Goal: Check status: Check status

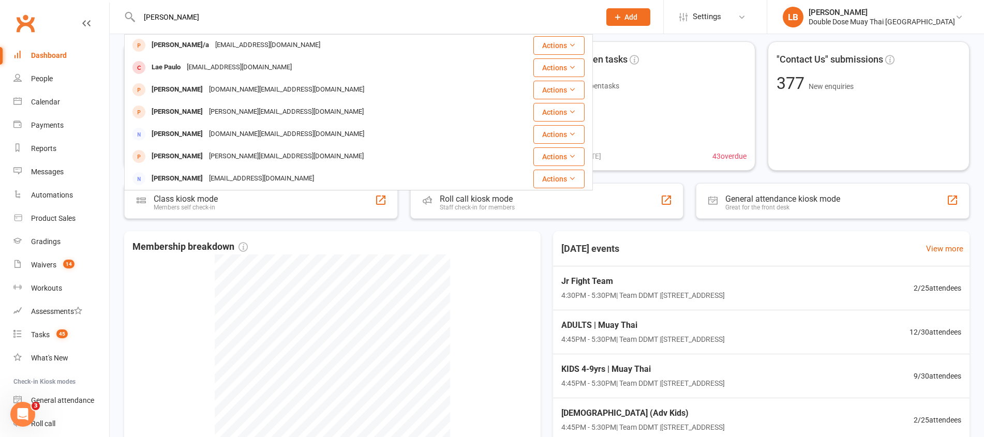
scroll to position [89, 0]
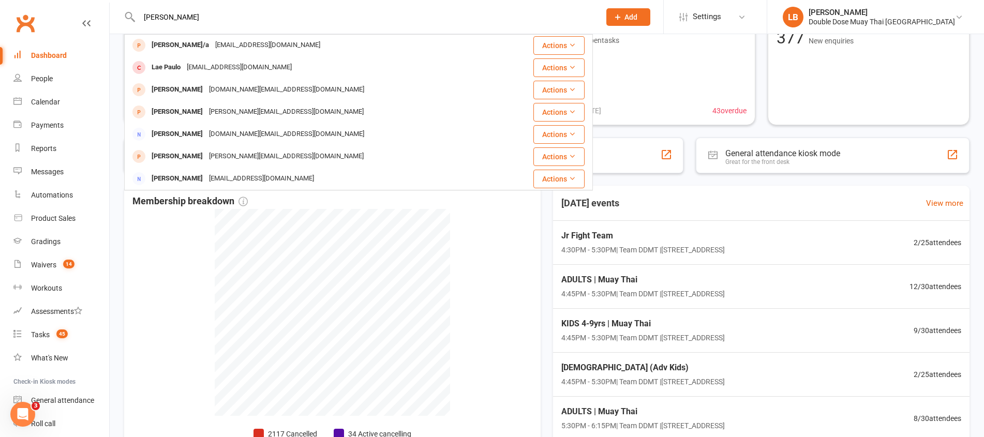
click at [142, 14] on input "[PERSON_NAME]" at bounding box center [364, 17] width 457 height 14
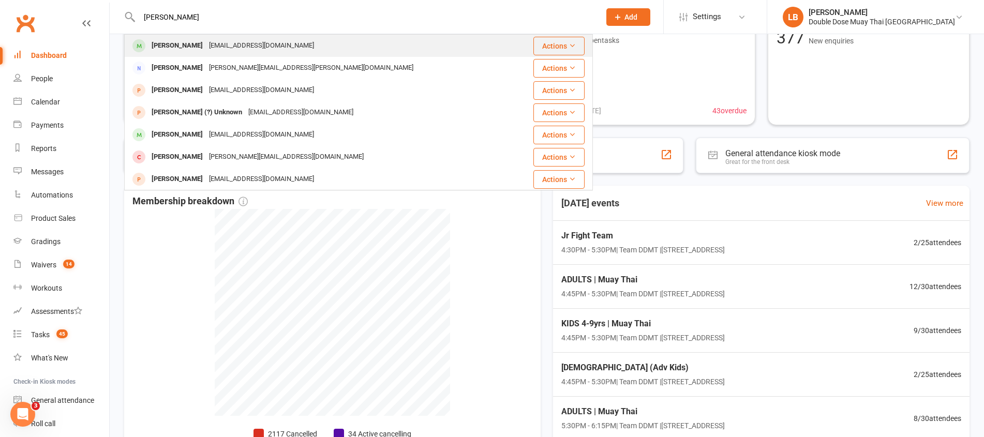
type input "[PERSON_NAME]"
click at [209, 37] on div "[PERSON_NAME] [PERSON_NAME][EMAIL_ADDRESS][DOMAIN_NAME]" at bounding box center [319, 45] width 388 height 21
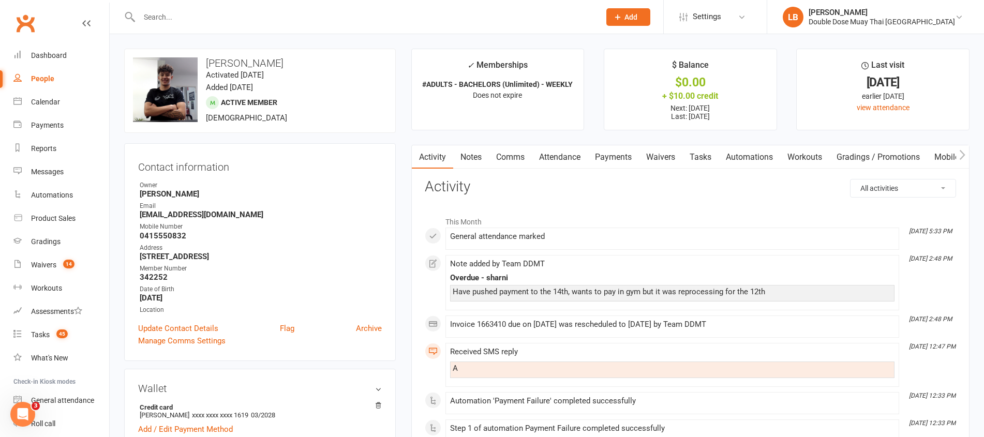
click at [595, 156] on link "Payments" at bounding box center [613, 157] width 51 height 24
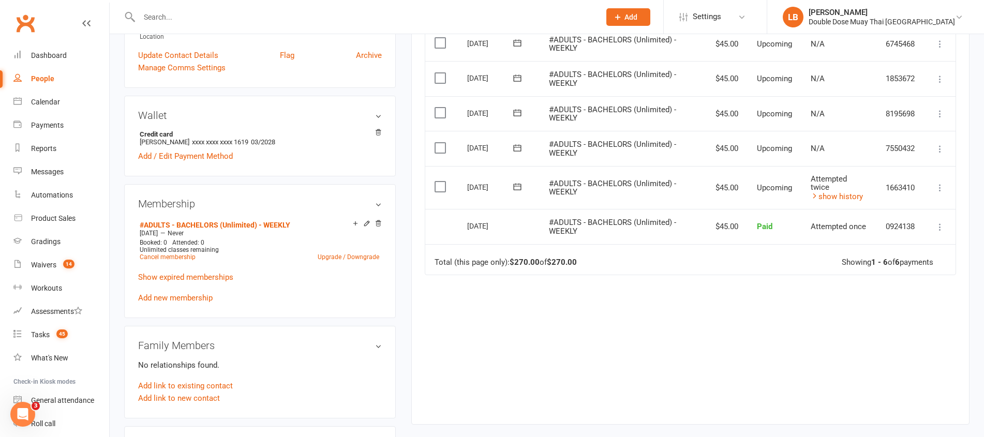
scroll to position [272, 0]
drag, startPoint x: 566, startPoint y: 184, endPoint x: 712, endPoint y: 180, distance: 145.9
click at [712, 180] on tr "Select this [DATE] [PERSON_NAME] #ADULTS - BACHELORS (Unlimited) - WEEKLY $45.0…" at bounding box center [690, 189] width 530 height 43
drag, startPoint x: 612, startPoint y: 146, endPoint x: 747, endPoint y: 133, distance: 136.1
click at [747, 133] on tr "Select this [DATE] [PERSON_NAME] #ADULTS - BACHELORS (Unlimited) - WEEKLY $45.0…" at bounding box center [690, 149] width 530 height 35
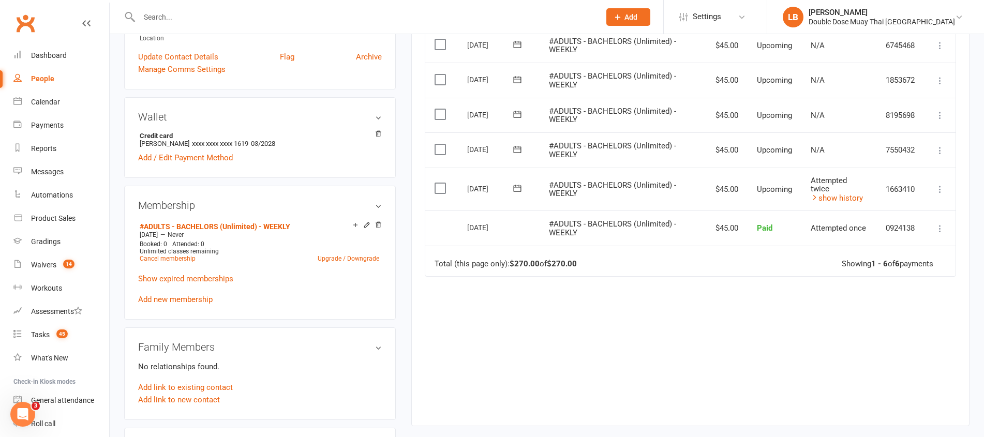
click at [860, 203] on td "Attempted twice show history" at bounding box center [838, 189] width 75 height 43
click at [831, 194] on link "show history" at bounding box center [836, 197] width 52 height 9
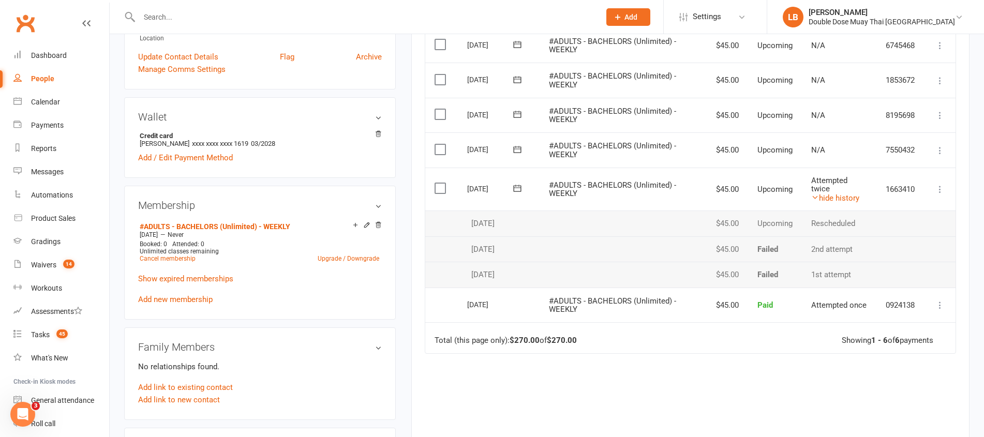
click at [818, 251] on td "2nd attempt" at bounding box center [839, 249] width 74 height 26
click at [755, 246] on td "Failed" at bounding box center [775, 249] width 54 height 26
drag, startPoint x: 469, startPoint y: 189, endPoint x: 522, endPoint y: 180, distance: 53.9
click at [522, 180] on div "[DATE]" at bounding box center [498, 187] width 63 height 15
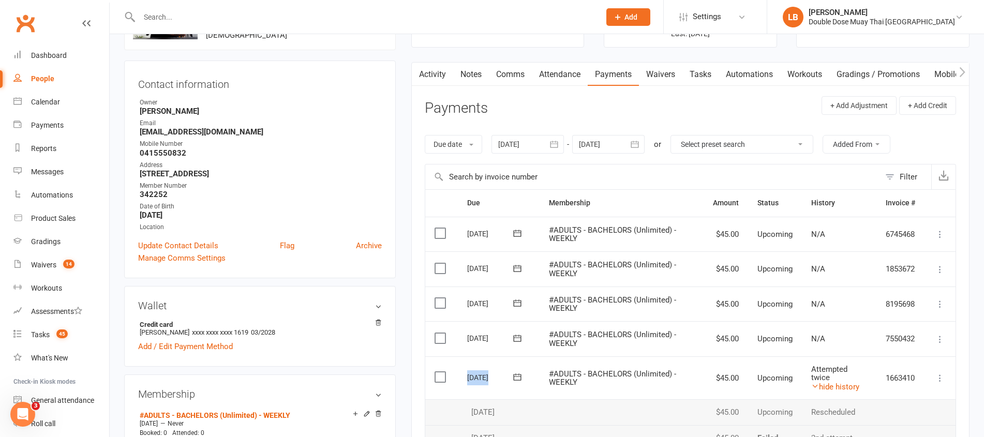
scroll to position [0, 0]
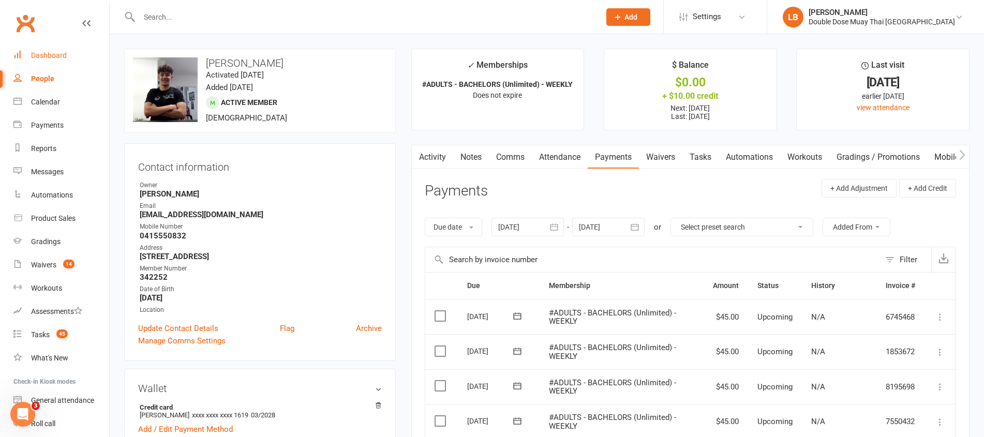
click at [68, 51] on link "Dashboard" at bounding box center [61, 55] width 96 height 23
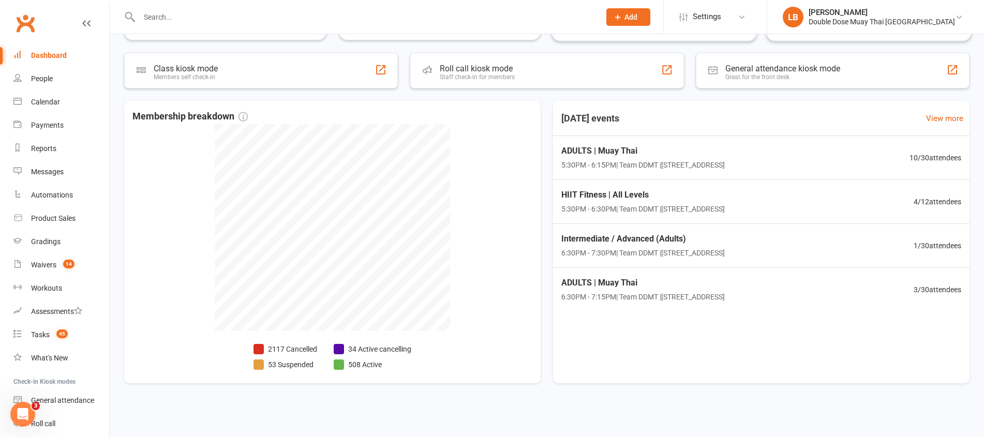
scroll to position [174, 0]
click at [47, 336] on div "Tasks" at bounding box center [40, 334] width 19 height 8
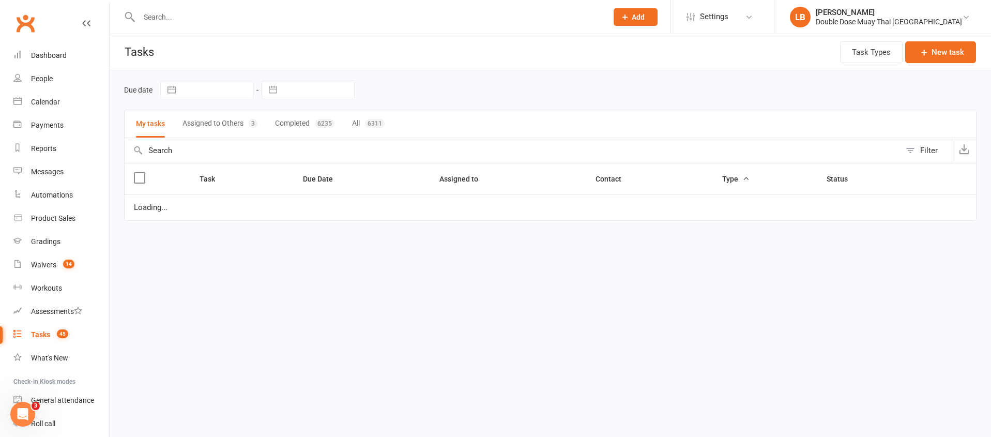
select select "started"
